Goal: Task Accomplishment & Management: Use online tool/utility

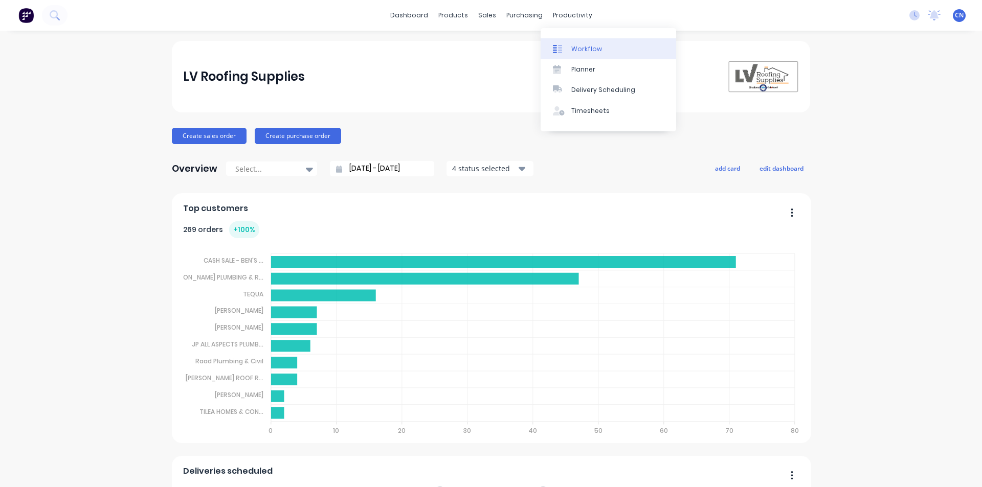
click at [566, 44] on div at bounding box center [560, 48] width 15 height 9
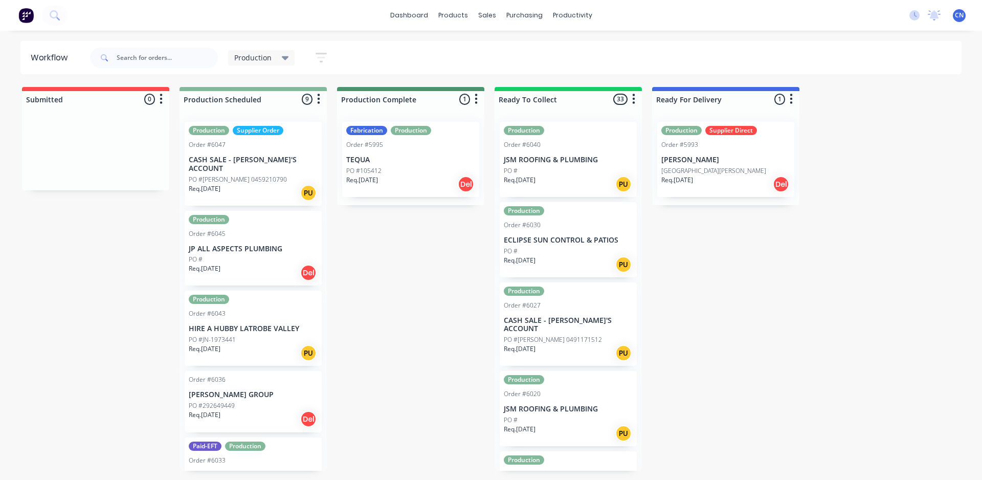
click at [368, 161] on p "TEQUA" at bounding box center [410, 159] width 129 height 9
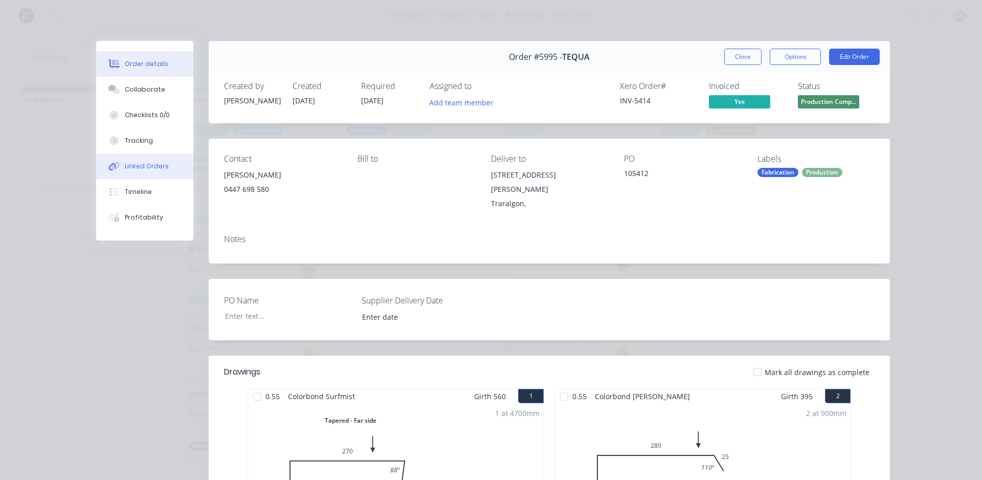
click at [141, 156] on button "Linked Orders" at bounding box center [144, 166] width 97 height 26
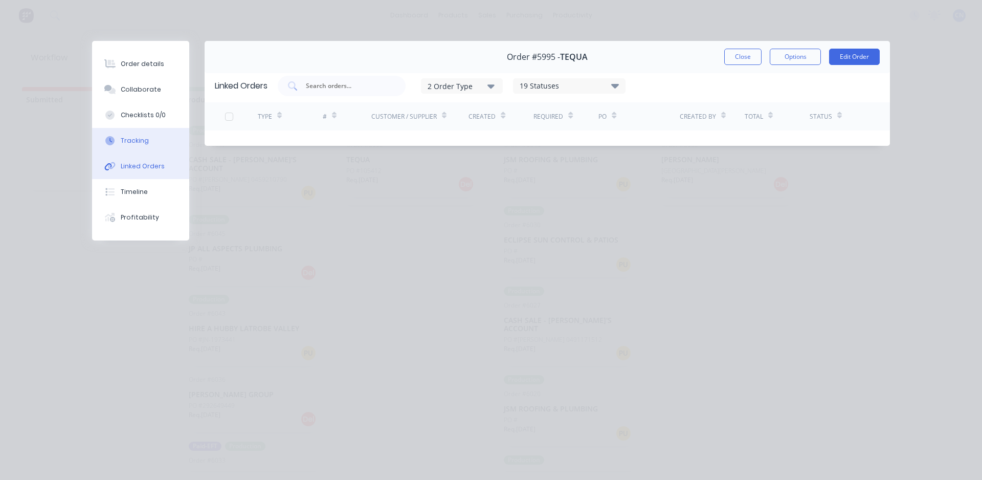
click at [145, 138] on div "Tracking" at bounding box center [135, 140] width 28 height 9
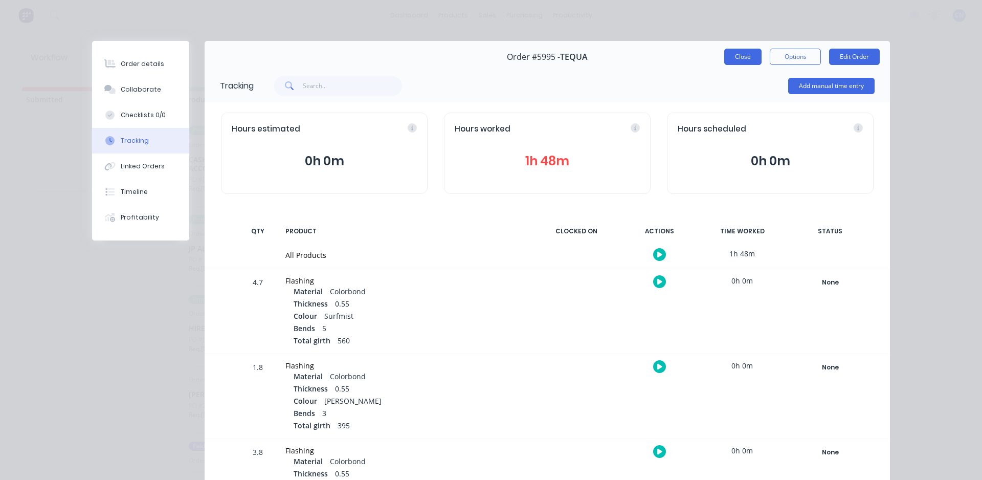
click at [738, 53] on button "Close" at bounding box center [742, 57] width 37 height 16
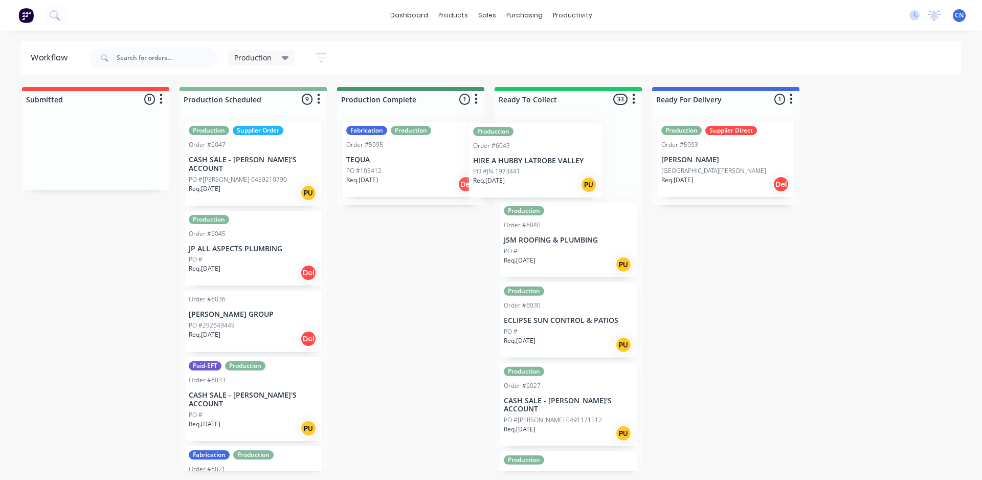
drag, startPoint x: 242, startPoint y: 325, endPoint x: 676, endPoint y: 126, distance: 477.0
click at [676, 126] on div "Submitted 0 Summaries Total order value Invoiced to date To be invoiced Product…" at bounding box center [770, 279] width 1557 height 384
click at [543, 168] on p "PO #JN-1973441" at bounding box center [527, 170] width 47 height 9
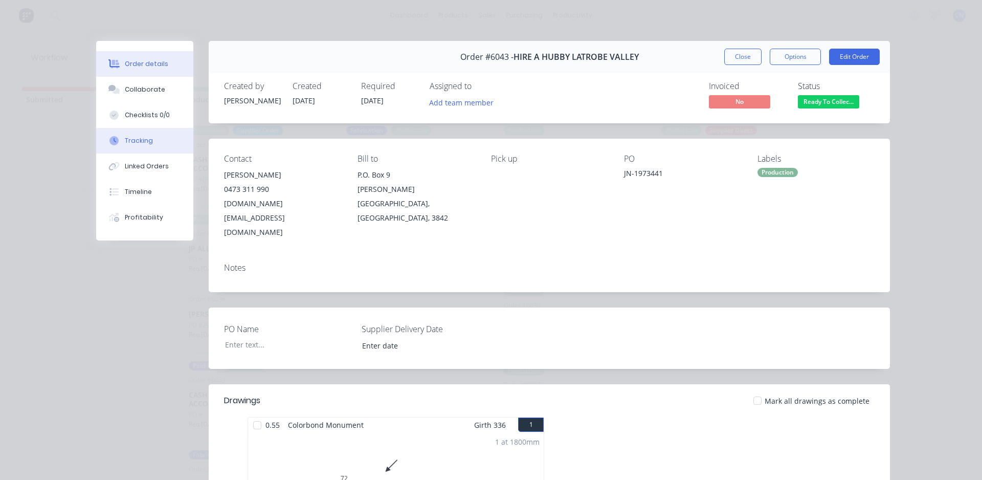
click at [141, 139] on div "Tracking" at bounding box center [139, 140] width 28 height 9
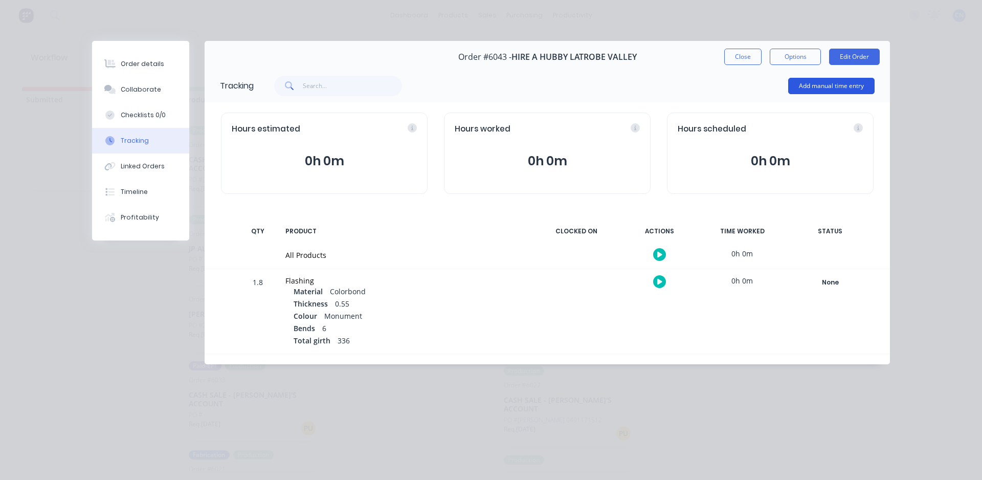
click at [821, 90] on button "Add manual time entry" at bounding box center [831, 86] width 86 height 16
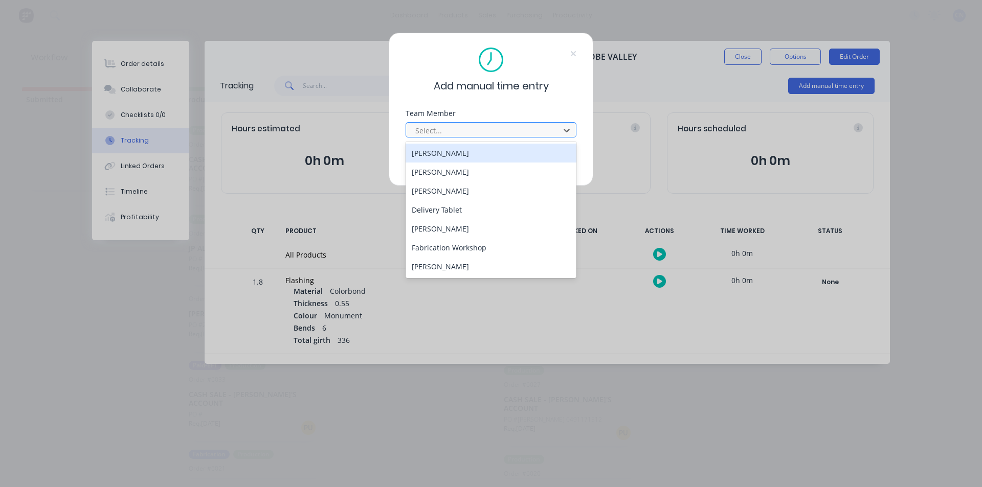
click at [439, 128] on div at bounding box center [484, 130] width 140 height 13
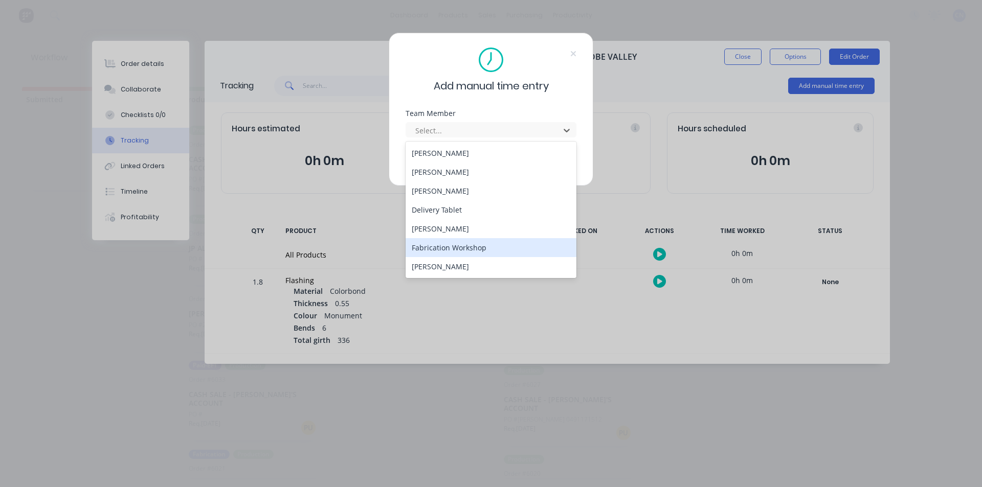
click at [440, 242] on div "Fabrication Workshop" at bounding box center [491, 247] width 171 height 19
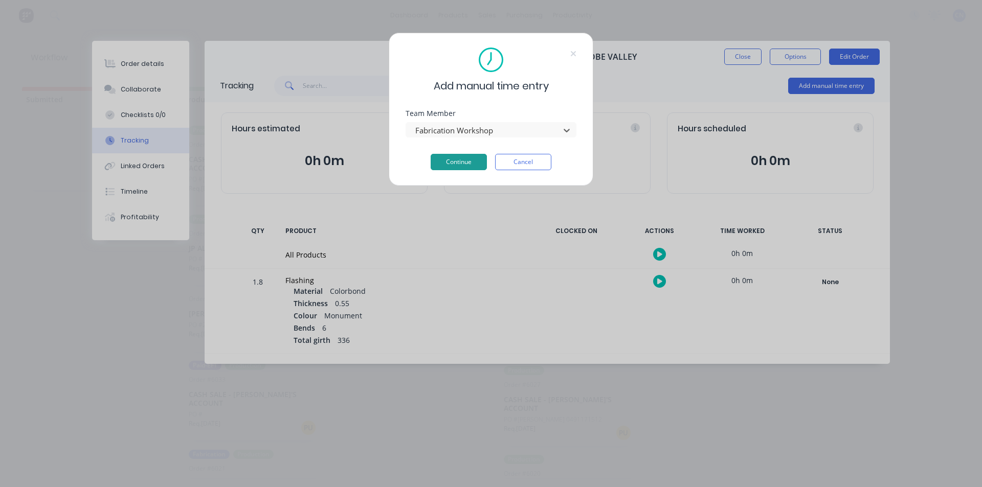
click at [456, 168] on button "Continue" at bounding box center [459, 162] width 56 height 16
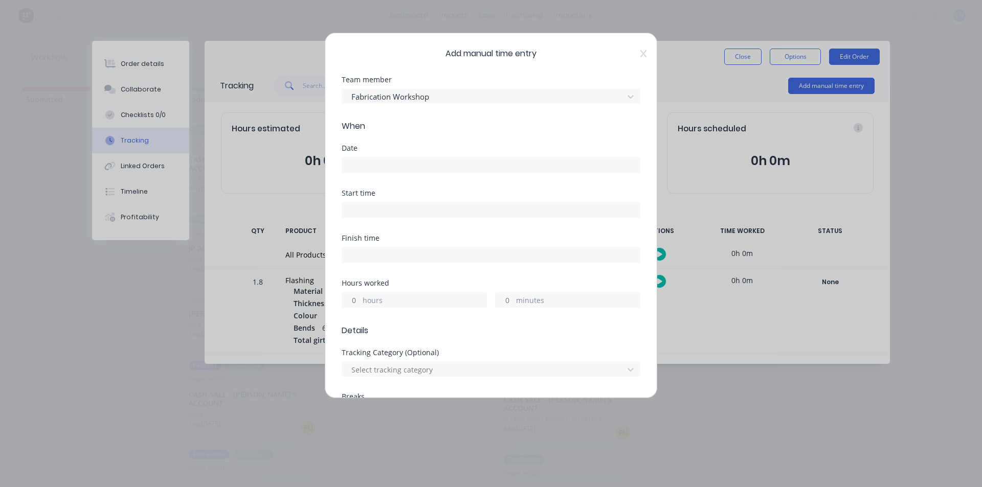
click at [374, 175] on div "Date" at bounding box center [491, 167] width 299 height 45
click at [374, 167] on input at bounding box center [491, 165] width 298 height 15
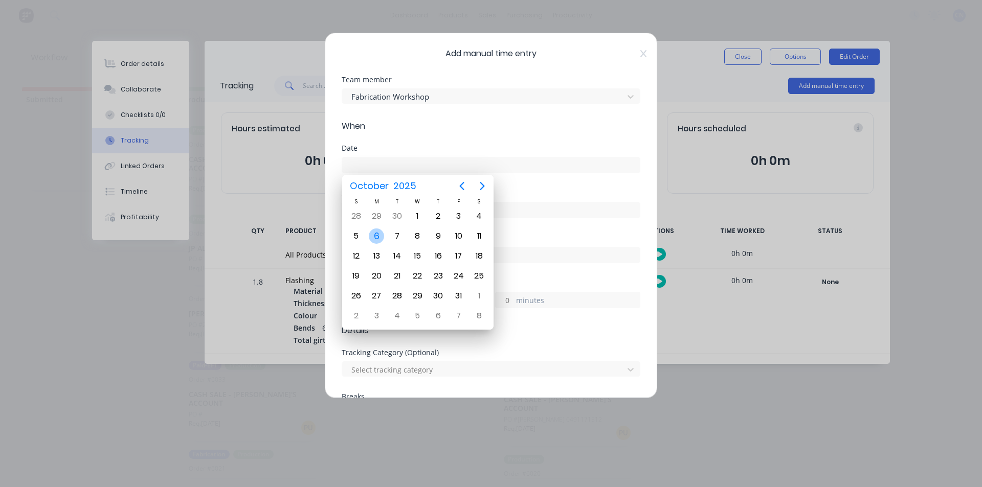
click at [375, 239] on div "6" at bounding box center [376, 236] width 15 height 15
type input "[DATE]"
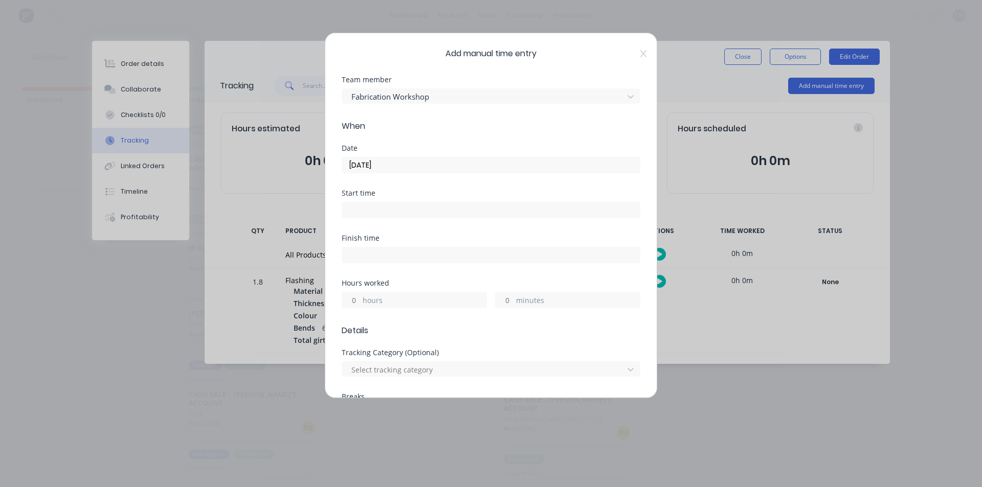
click at [361, 209] on input at bounding box center [491, 210] width 298 height 15
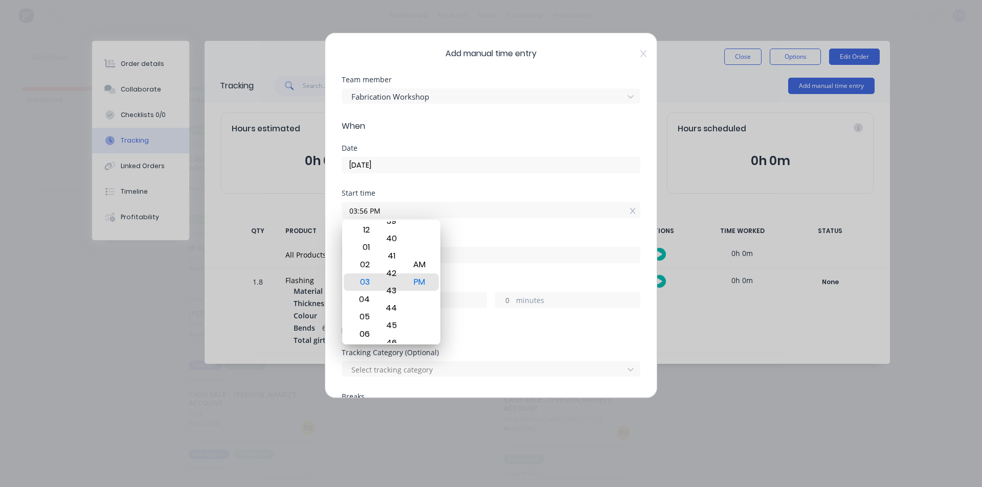
drag, startPoint x: 395, startPoint y: 273, endPoint x: 386, endPoint y: 507, distance: 234.9
click at [386, 426] on html "dashboard products sales purchasing productivity dashboard products Product Cat…" at bounding box center [491, 213] width 982 height 426
type input "03:42 PM"
click at [456, 281] on div "Hours worked" at bounding box center [491, 283] width 299 height 7
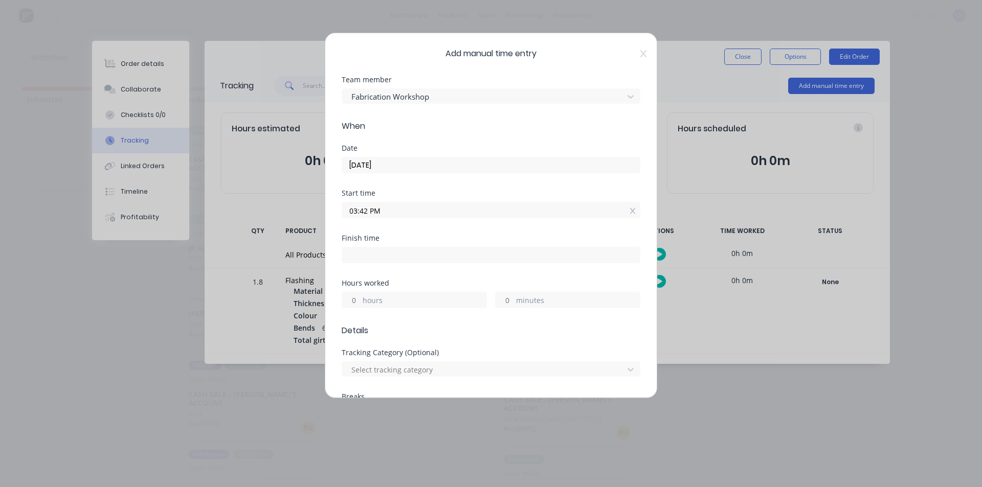
click at [381, 256] on input at bounding box center [491, 255] width 298 height 15
type input "03:56 PM"
type input "0"
type input "14"
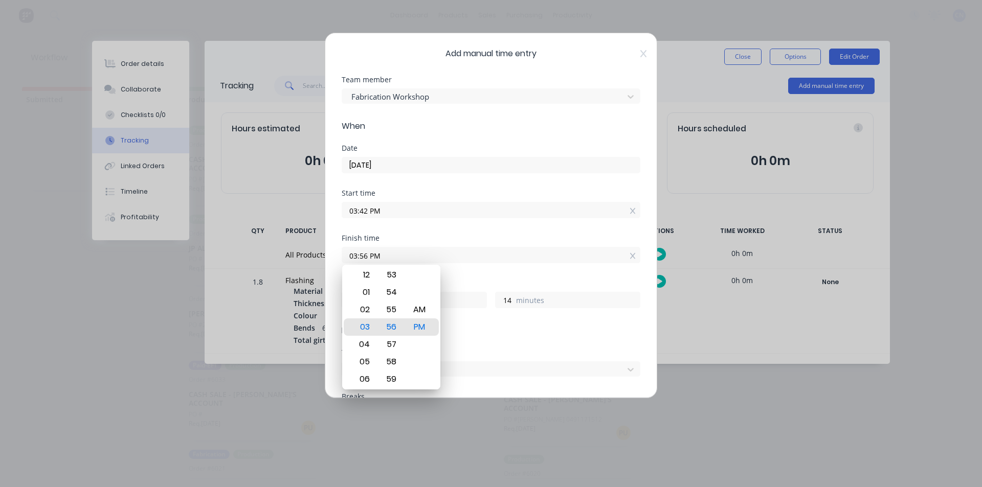
click at [543, 343] on form "Team member Fabrication Workshop When Date [DATE] Start time 03:42 PM Finish ti…" at bounding box center [491, 392] width 299 height 633
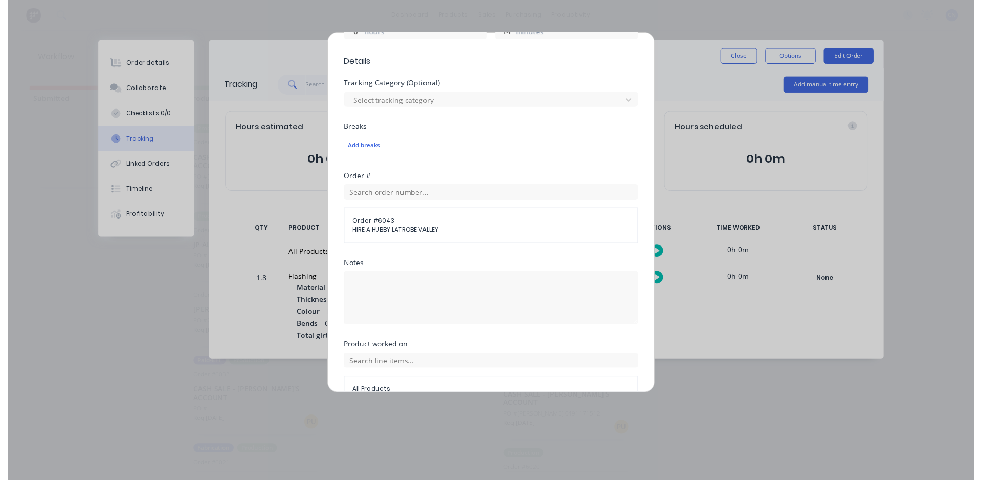
scroll to position [326, 0]
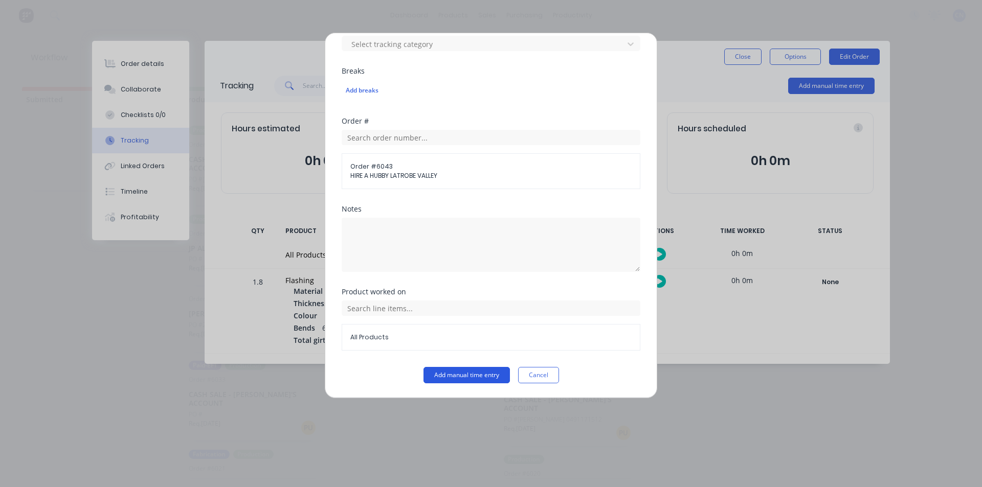
click at [462, 380] on button "Add manual time entry" at bounding box center [466, 375] width 86 height 16
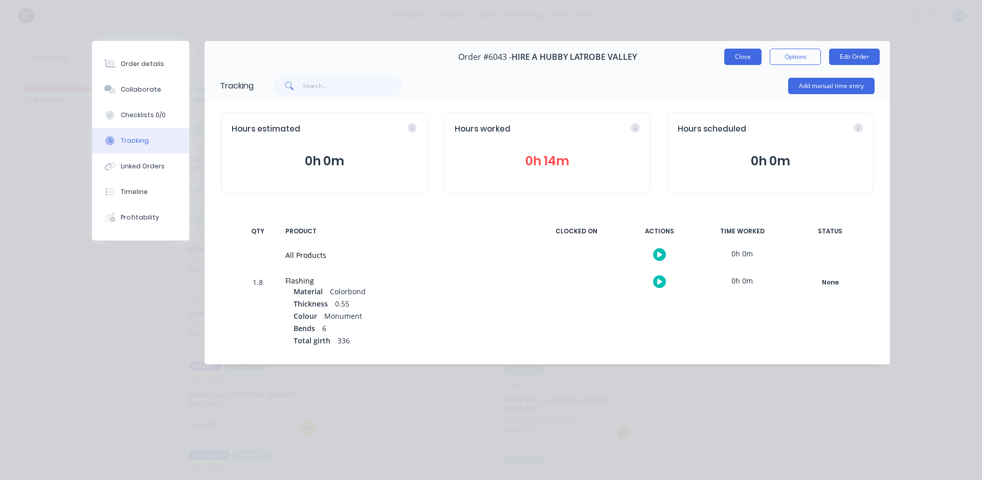
click at [742, 61] on button "Close" at bounding box center [742, 57] width 37 height 16
